Goal: Task Accomplishment & Management: Manage account settings

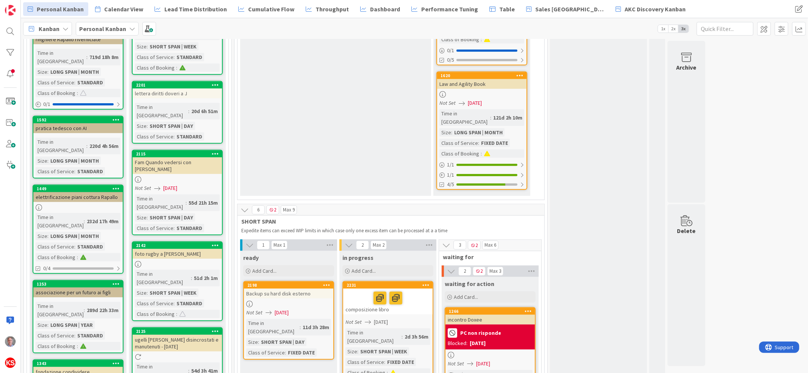
scroll to position [710, 0]
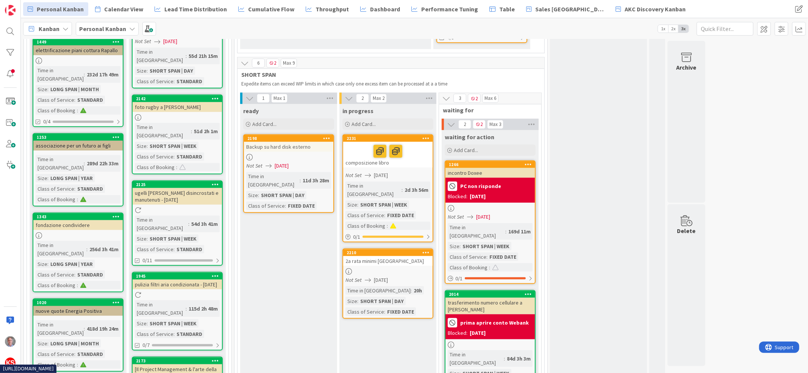
click at [89, 321] on div "Time in Column : 418d 19h 24m Size : LONG SPAN | MONTH Class of Service : STAND…" at bounding box center [78, 345] width 85 height 48
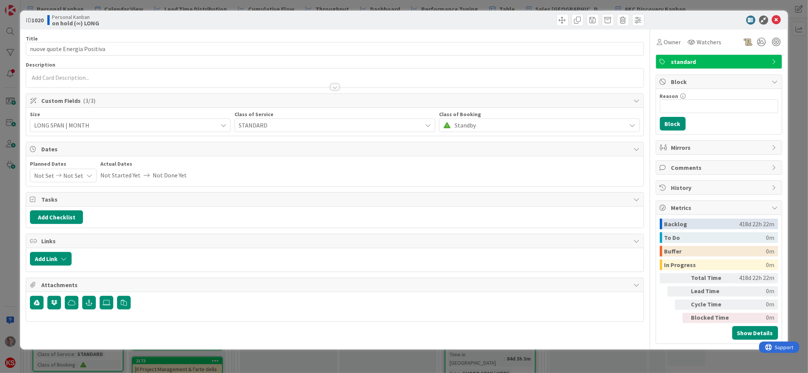
click at [293, 73] on div at bounding box center [334, 78] width 617 height 19
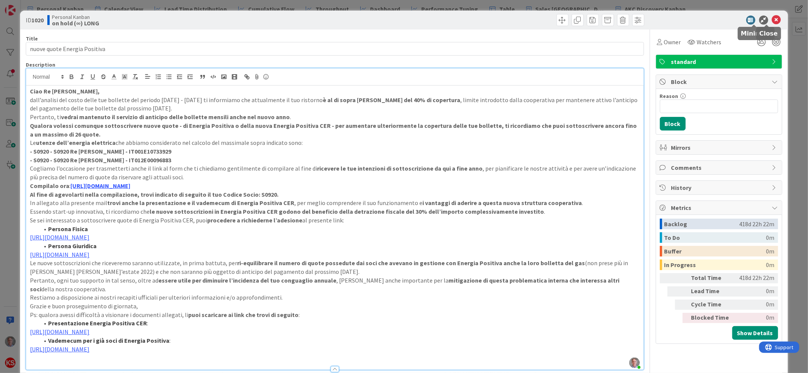
click at [772, 21] on icon at bounding box center [776, 20] width 9 height 9
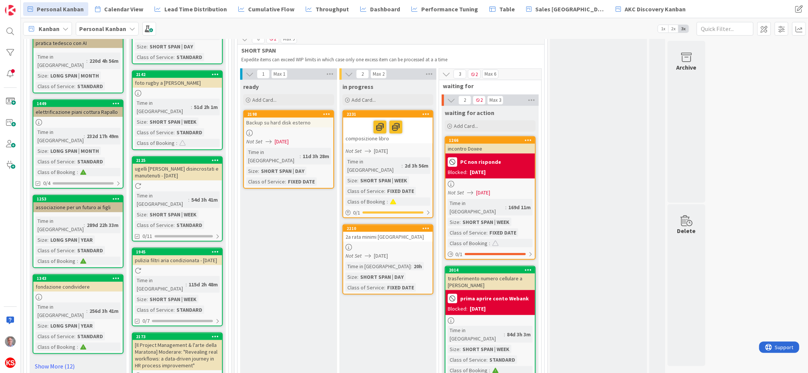
scroll to position [747, 0]
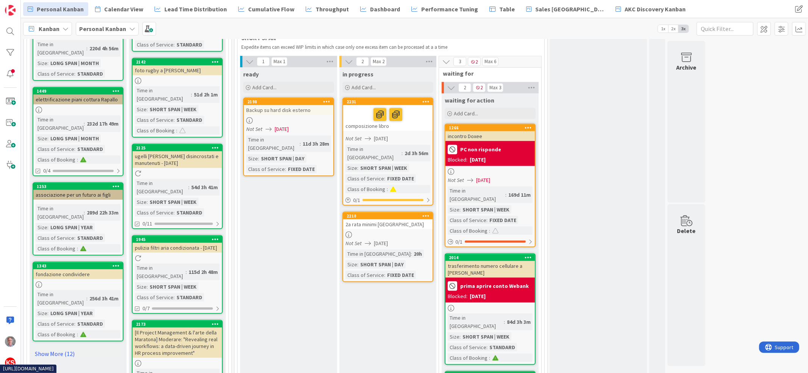
click at [417, 250] on div "Time in Column : 20h Size : SHORT SPAN | DAY Class of Service : FIXED DATE" at bounding box center [387, 265] width 85 height 30
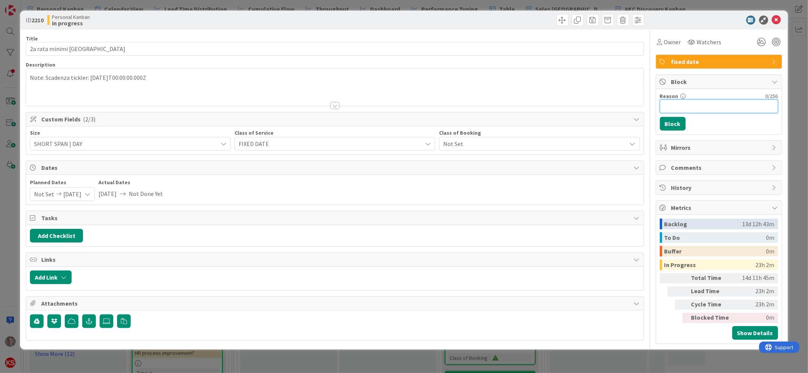
click at [692, 109] on input "Reason" at bounding box center [719, 107] width 118 height 14
click at [694, 105] on input "Reason" at bounding box center [719, 107] width 118 height 14
click at [776, 17] on icon at bounding box center [776, 20] width 9 height 9
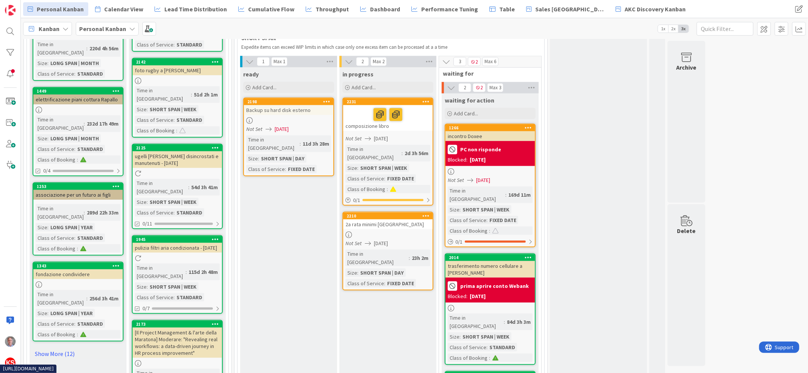
click at [523, 124] on link "1266 incontro Doxee PC non risponde Blocked: [DATE] Not Set [DATE] Time in [GEO…" at bounding box center [490, 186] width 91 height 124
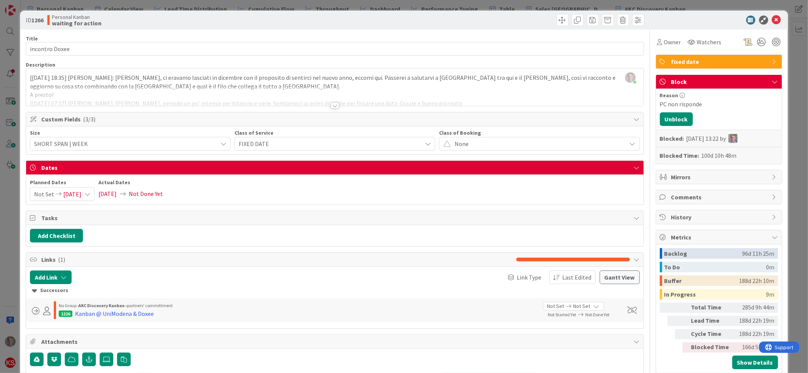
click at [772, 81] on icon at bounding box center [775, 82] width 6 height 6
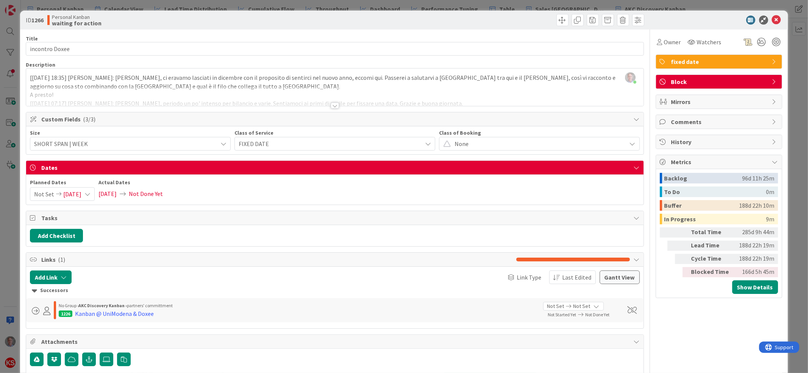
click at [772, 81] on icon at bounding box center [775, 82] width 6 height 6
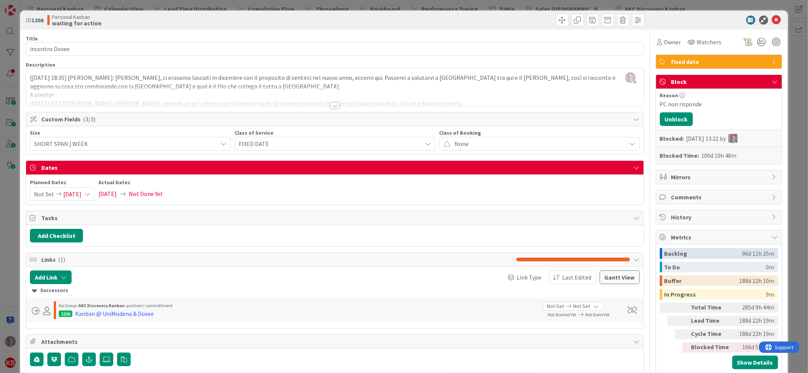
click at [713, 138] on div "[DATE] 13:22 by" at bounding box center [711, 138] width 51 height 9
click at [772, 18] on icon at bounding box center [776, 20] width 9 height 9
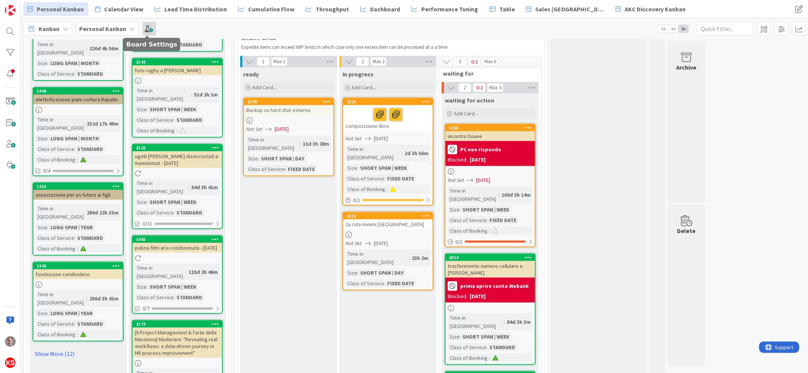
click at [152, 31] on span at bounding box center [149, 29] width 14 height 14
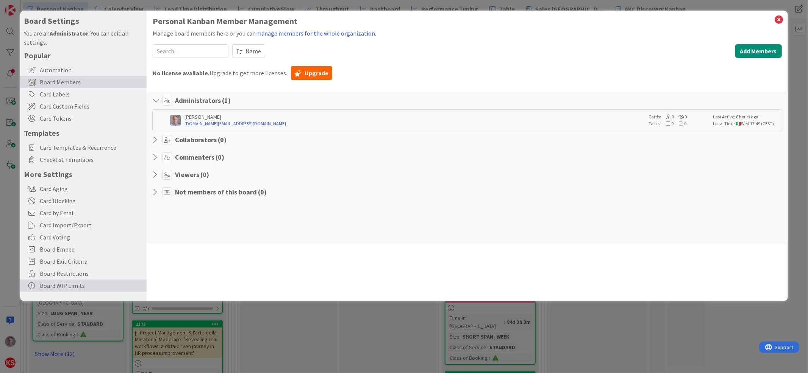
click at [63, 282] on div "Board WIP Limits" at bounding box center [83, 286] width 126 height 12
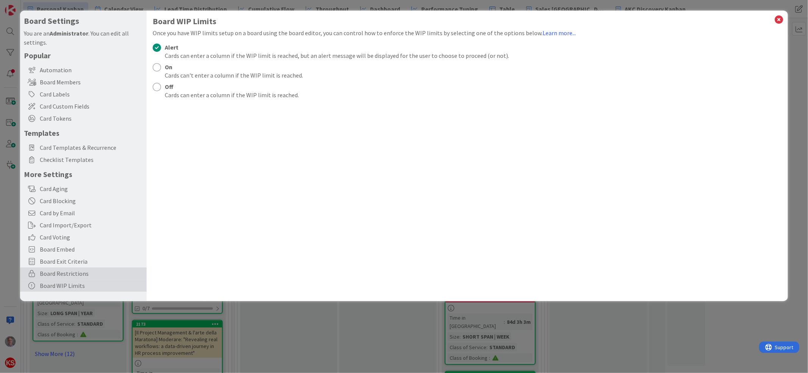
click at [64, 272] on span "Board Restrictions" at bounding box center [91, 273] width 103 height 9
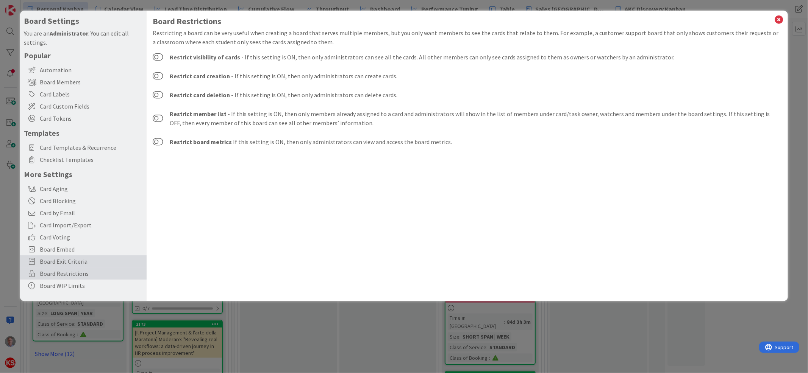
click at [65, 261] on span "Board Exit Criteria" at bounding box center [91, 261] width 103 height 9
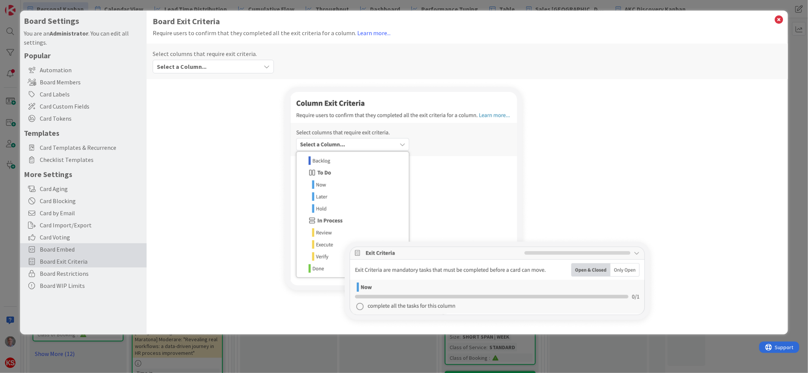
click at [65, 245] on span "Board Embed" at bounding box center [91, 249] width 103 height 9
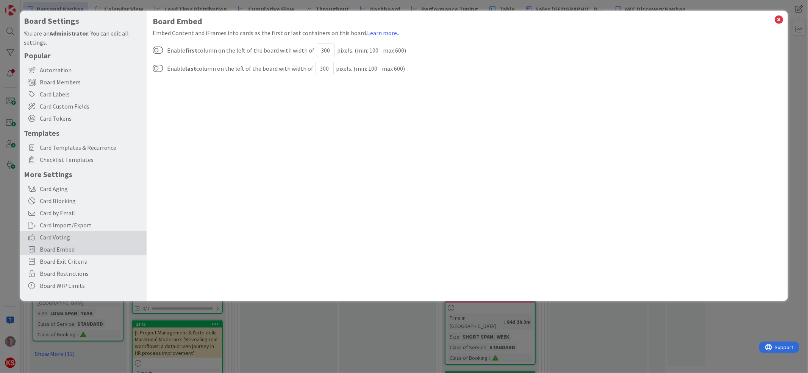
click at [64, 236] on span "Card Voting" at bounding box center [91, 237] width 103 height 9
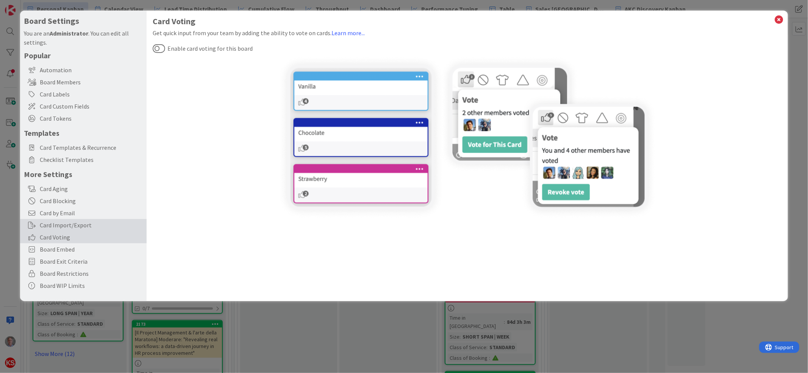
click at [64, 226] on div "Card Import/Export" at bounding box center [83, 225] width 126 height 12
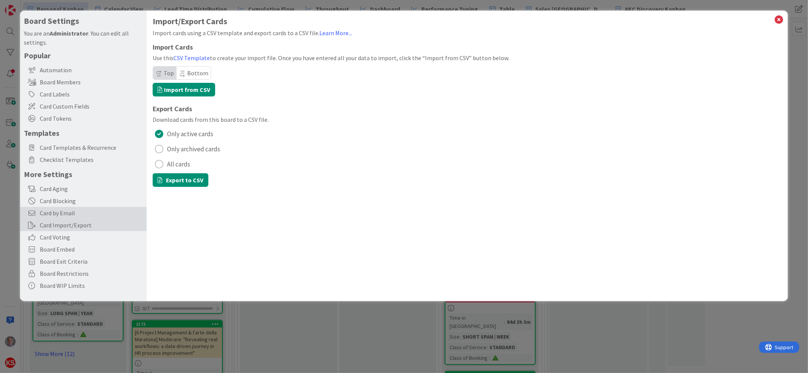
click at [64, 215] on span "Card by Email" at bounding box center [91, 213] width 103 height 9
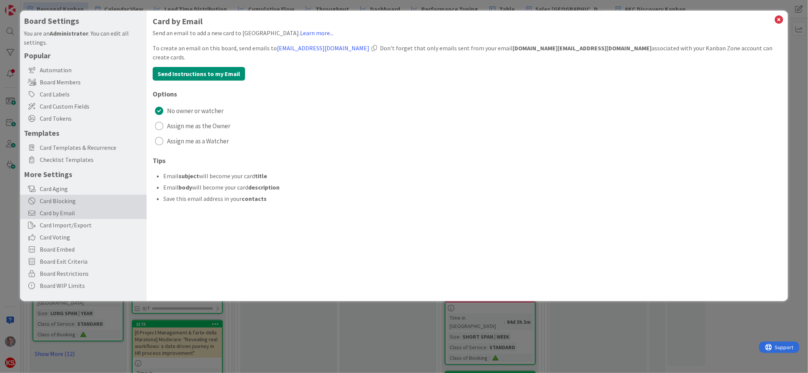
click at [62, 200] on div "Card Blocking" at bounding box center [83, 201] width 126 height 12
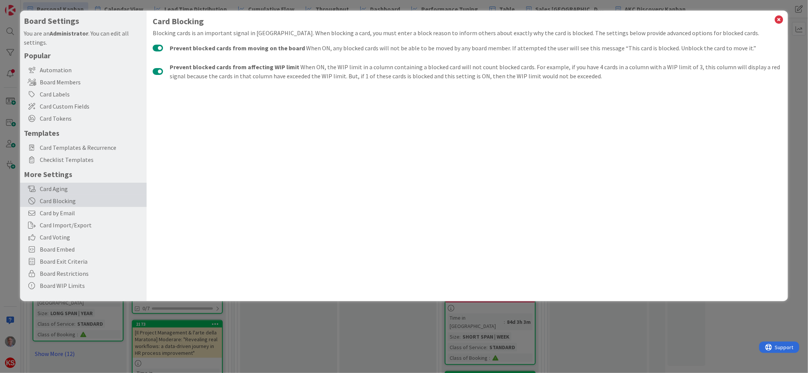
click at [62, 189] on div "Card Aging" at bounding box center [83, 189] width 126 height 12
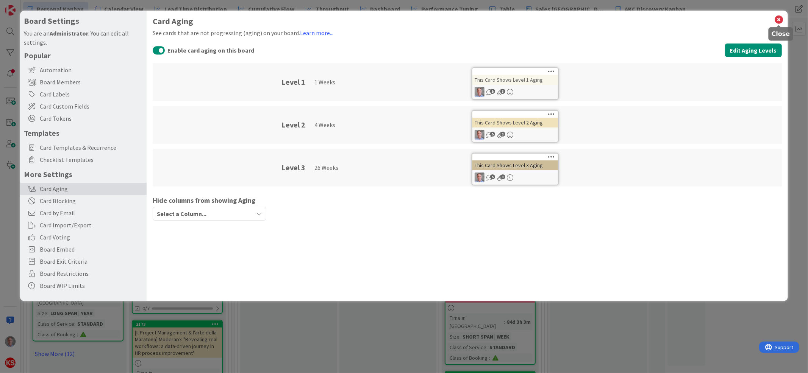
click at [779, 22] on icon at bounding box center [779, 19] width 10 height 11
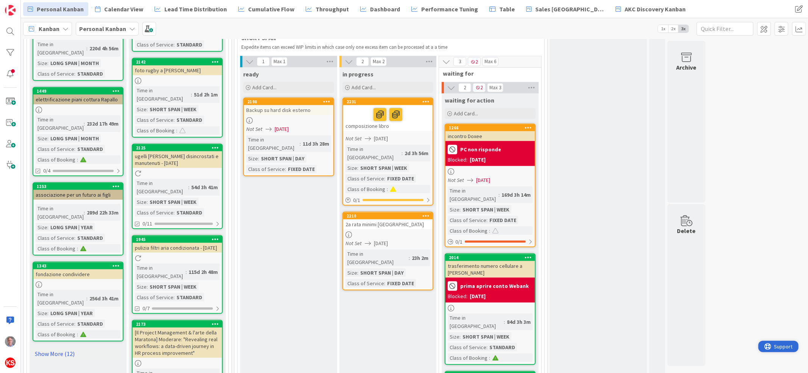
click at [781, 344] on span "Support" at bounding box center [783, 346] width 19 height 9
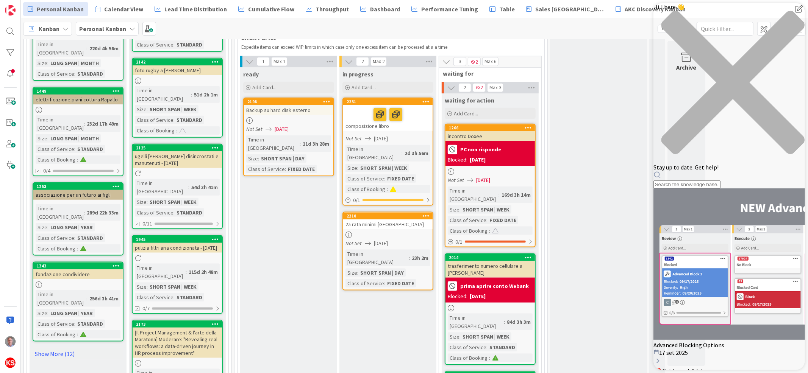
click at [725, 342] on div "Advanced Blocking Options" at bounding box center [728, 346] width 151 height 8
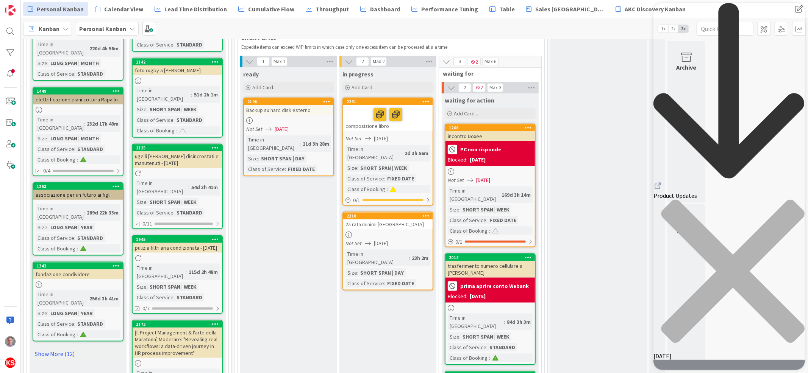
scroll to position [292, 0]
click at [9, 363] on img at bounding box center [10, 363] width 11 height 11
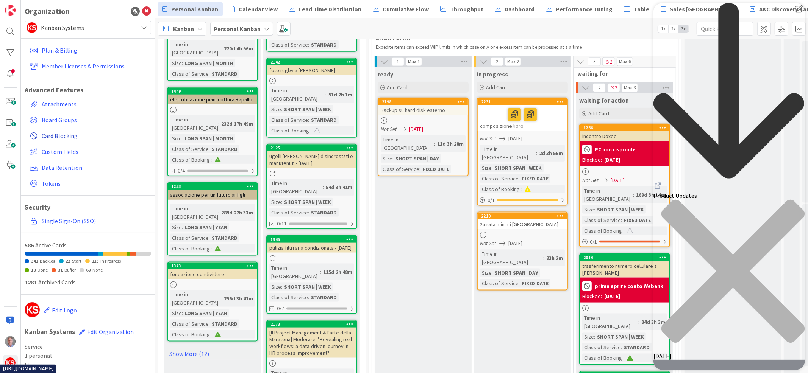
click at [67, 135] on span "Card Blocking" at bounding box center [95, 135] width 106 height 9
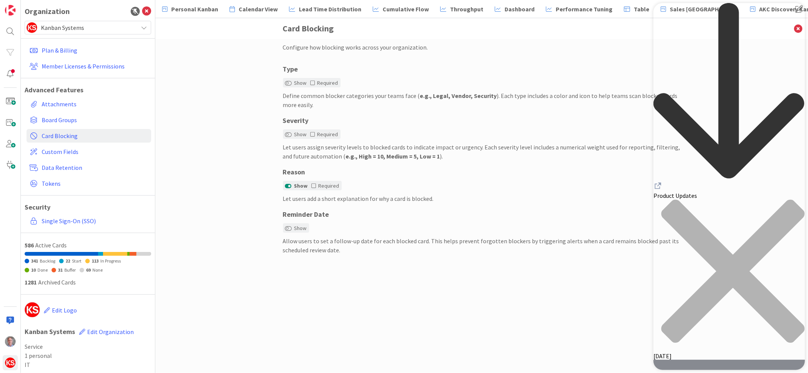
click at [792, 200] on icon "close resource center" at bounding box center [732, 271] width 143 height 143
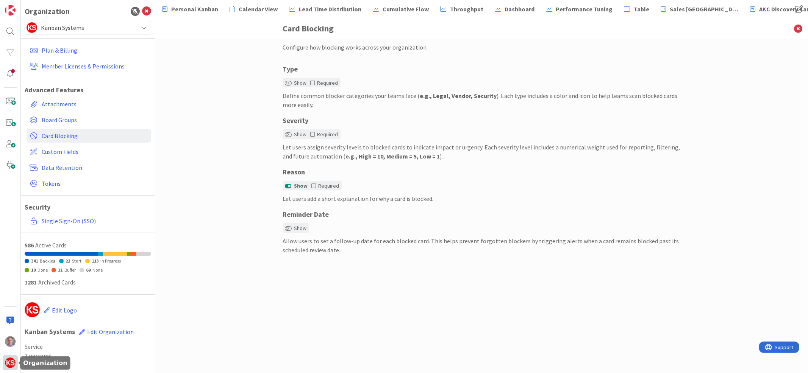
click at [8, 368] on div at bounding box center [10, 363] width 15 height 15
click at [142, 10] on icon at bounding box center [146, 11] width 9 height 9
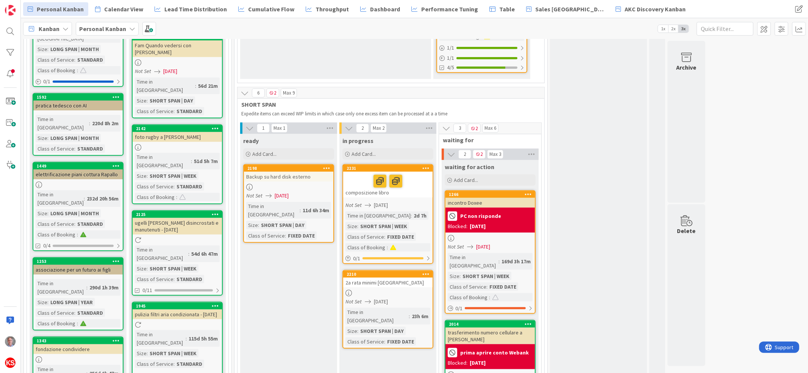
scroll to position [686, 0]
